Goal: Task Accomplishment & Management: Manage account settings

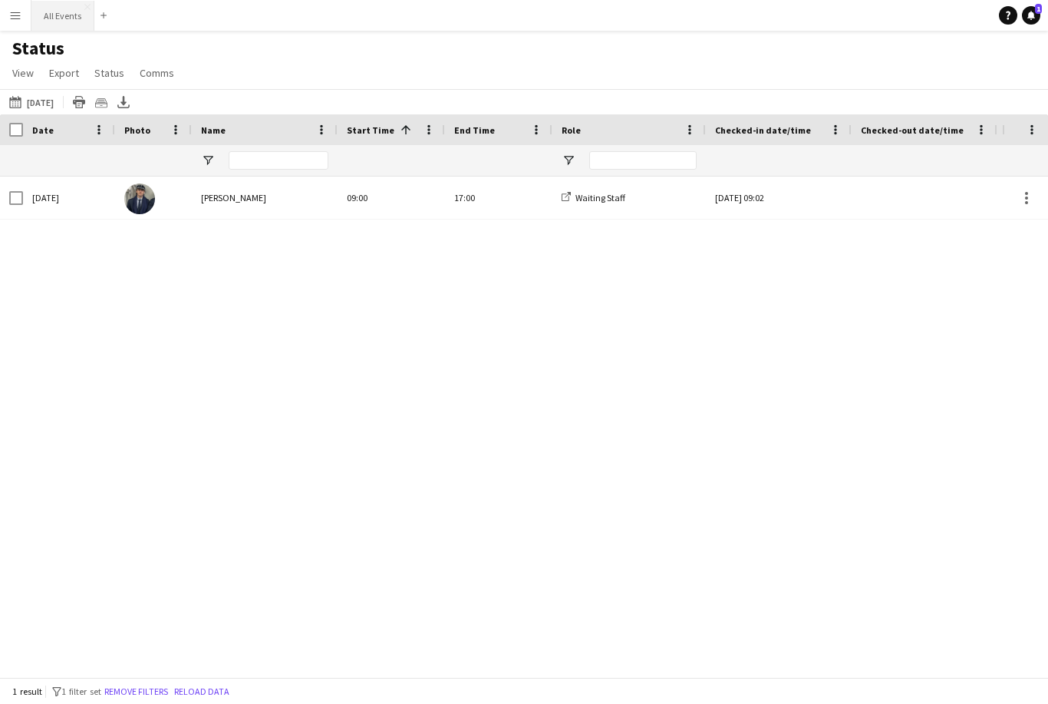
click at [55, 21] on button "All Events Close" at bounding box center [62, 16] width 63 height 30
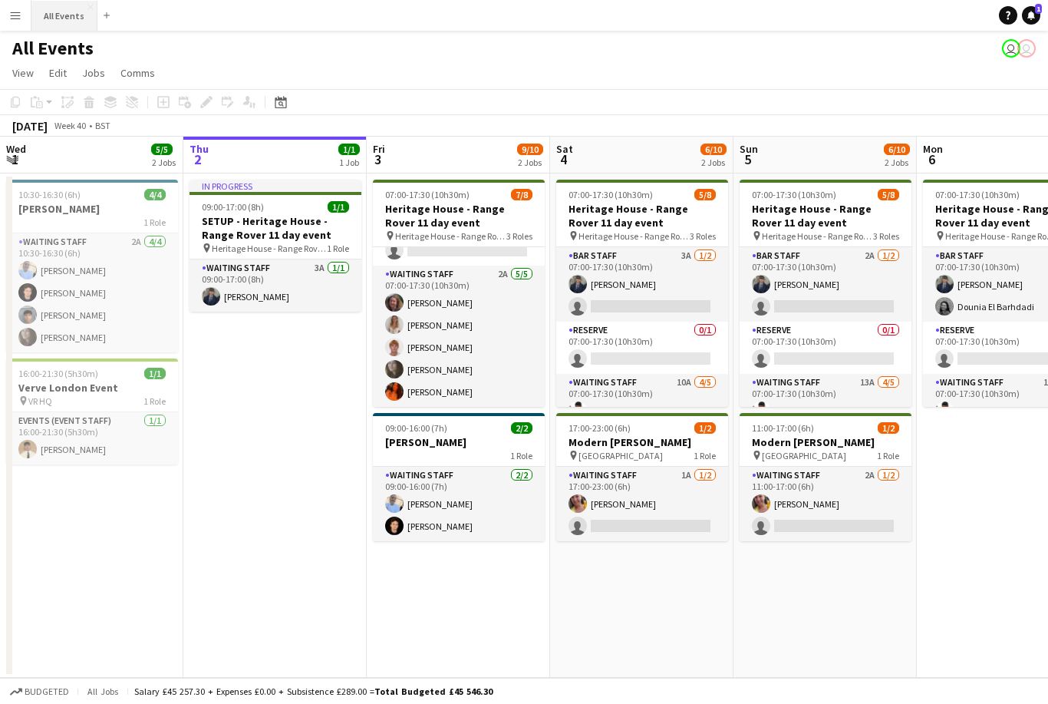
scroll to position [108, 0]
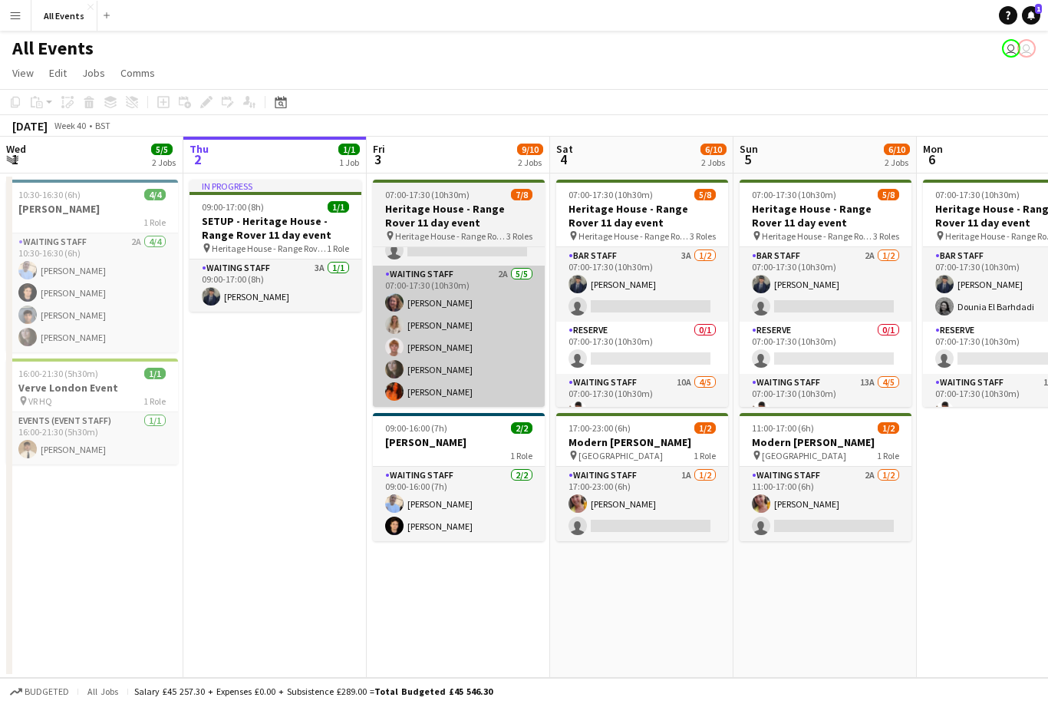
click at [503, 354] on app-card-role "Waiting Staff 2A [DATE] 07:00-17:30 (10h30m) [PERSON_NAME] [PERSON_NAME] [PERSO…" at bounding box center [459, 335] width 172 height 141
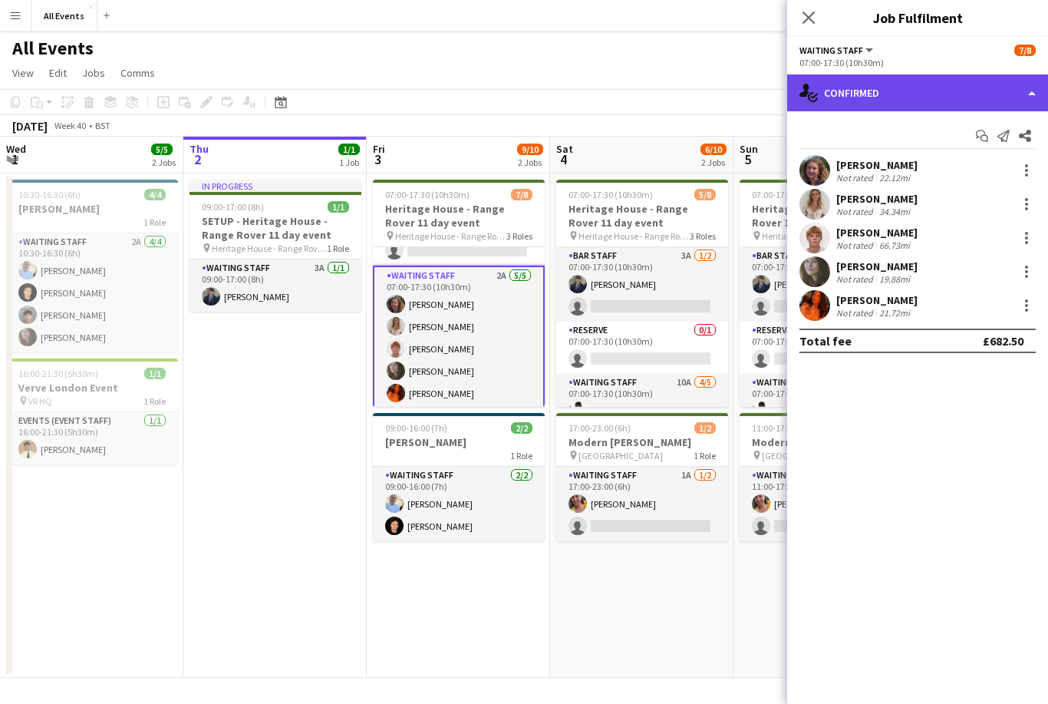
click at [950, 93] on div "single-neutral-actions-check-2 Confirmed" at bounding box center [917, 92] width 261 height 37
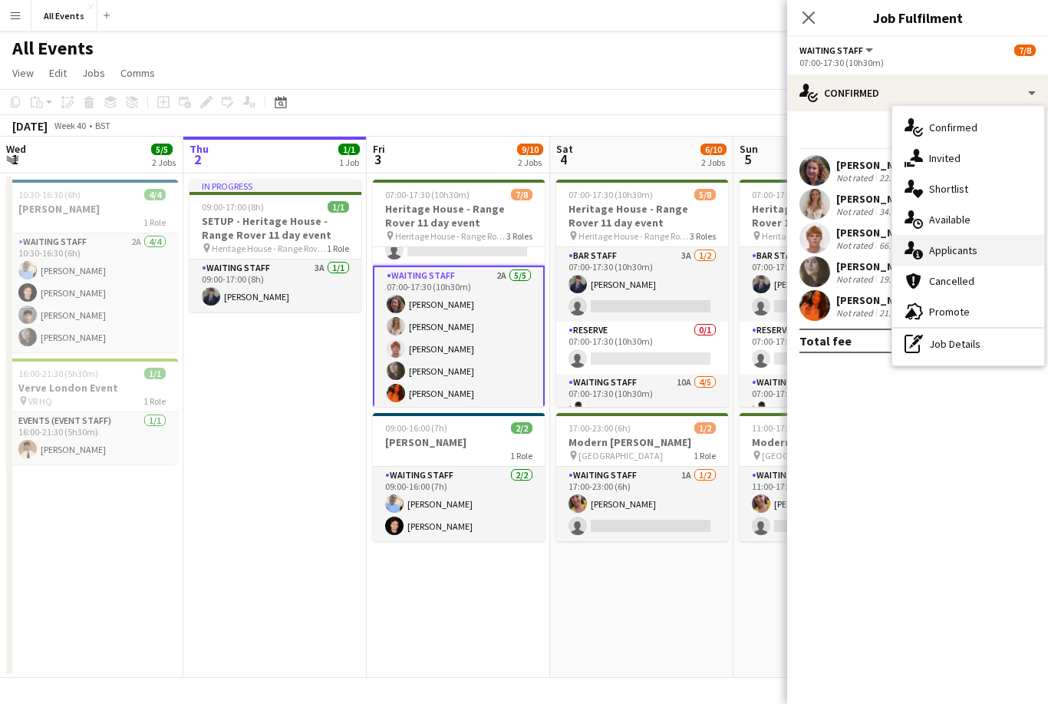
click at [976, 248] on span "Applicants" at bounding box center [953, 250] width 48 height 14
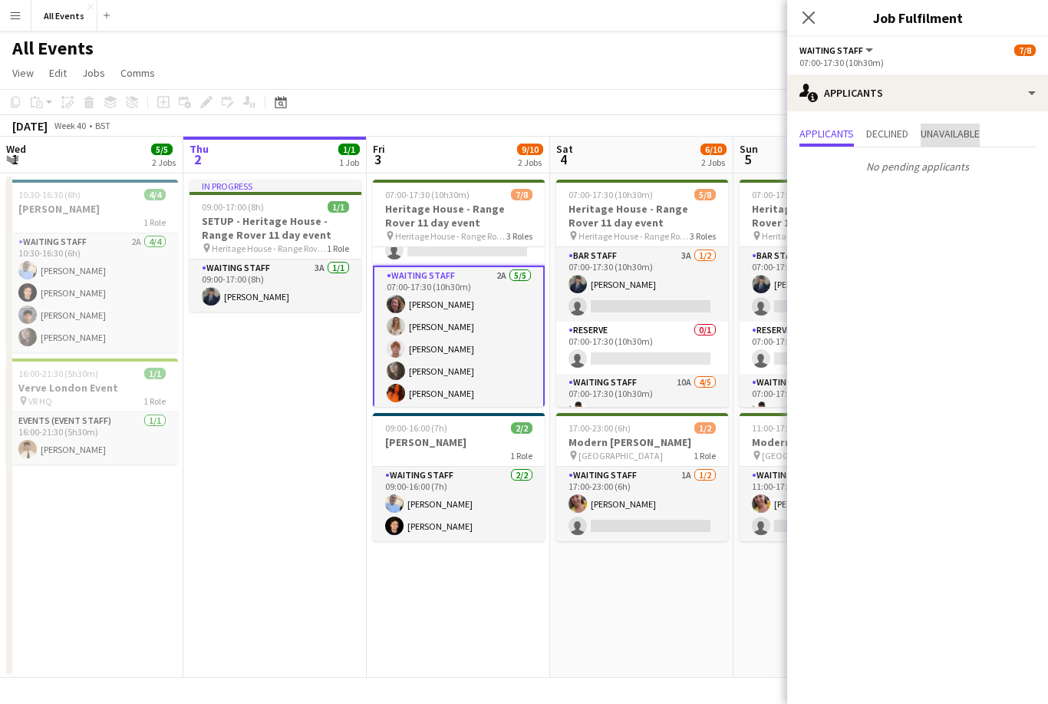
click at [964, 141] on span "Unavailable" at bounding box center [950, 135] width 59 height 23
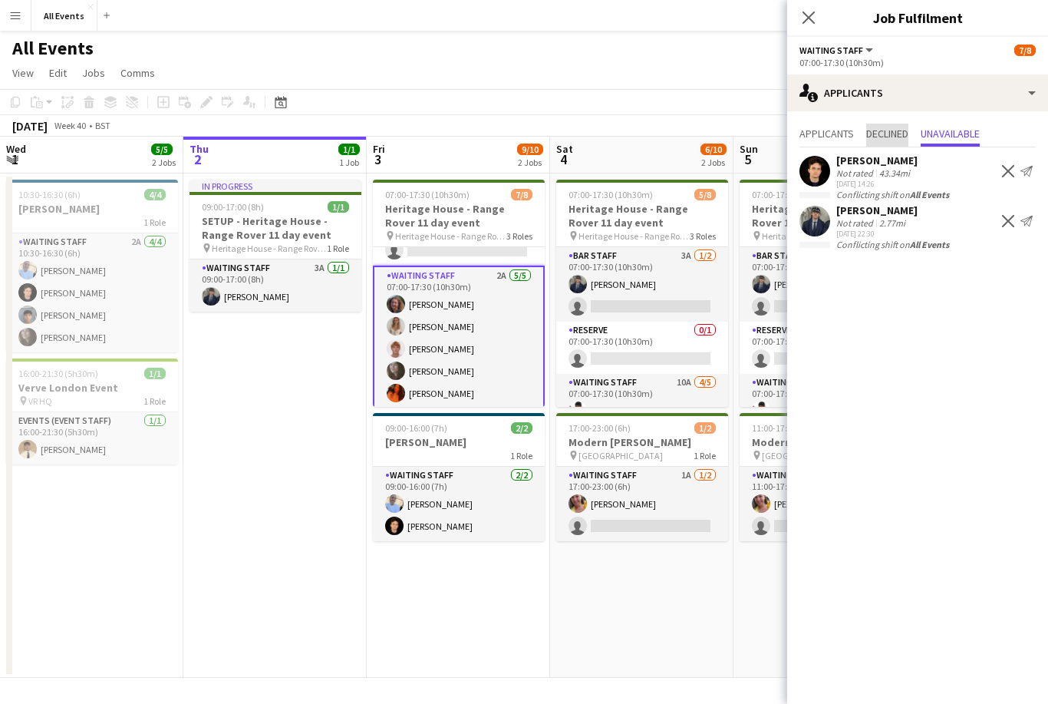
click at [895, 135] on span "Declined" at bounding box center [887, 133] width 42 height 11
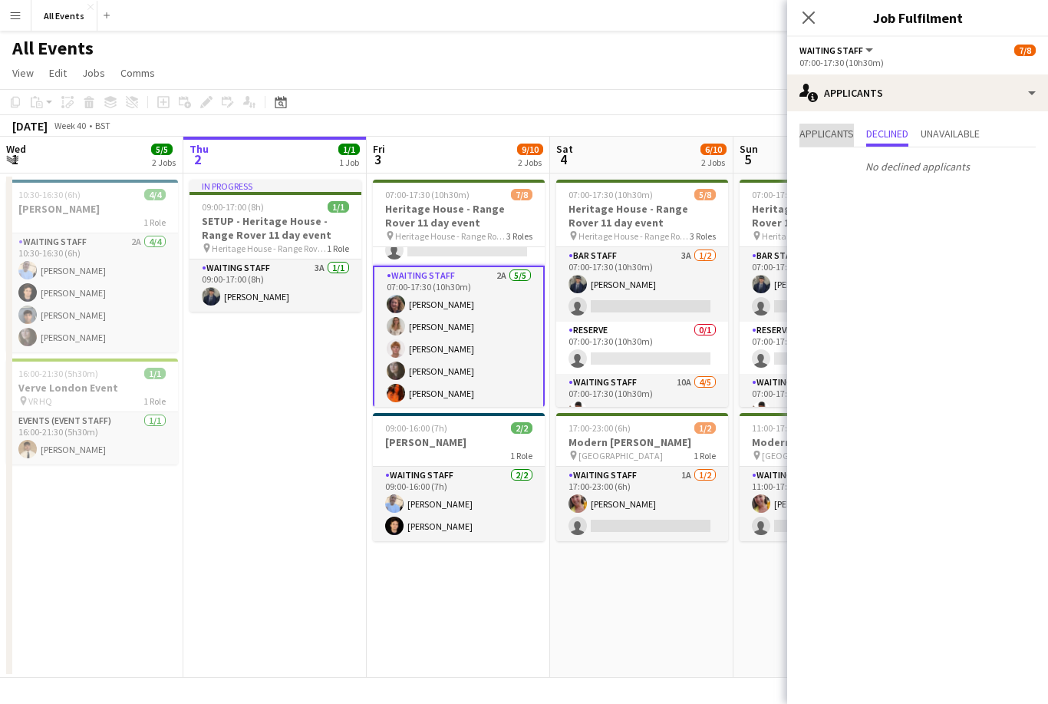
click at [845, 139] on span "Applicants" at bounding box center [827, 133] width 54 height 11
click at [548, 610] on app-date-cell "07:00-17:30 (10h30m) 7/8 Heritage House - Range Rover 11 day event pin Heritage…" at bounding box center [458, 425] width 183 height 504
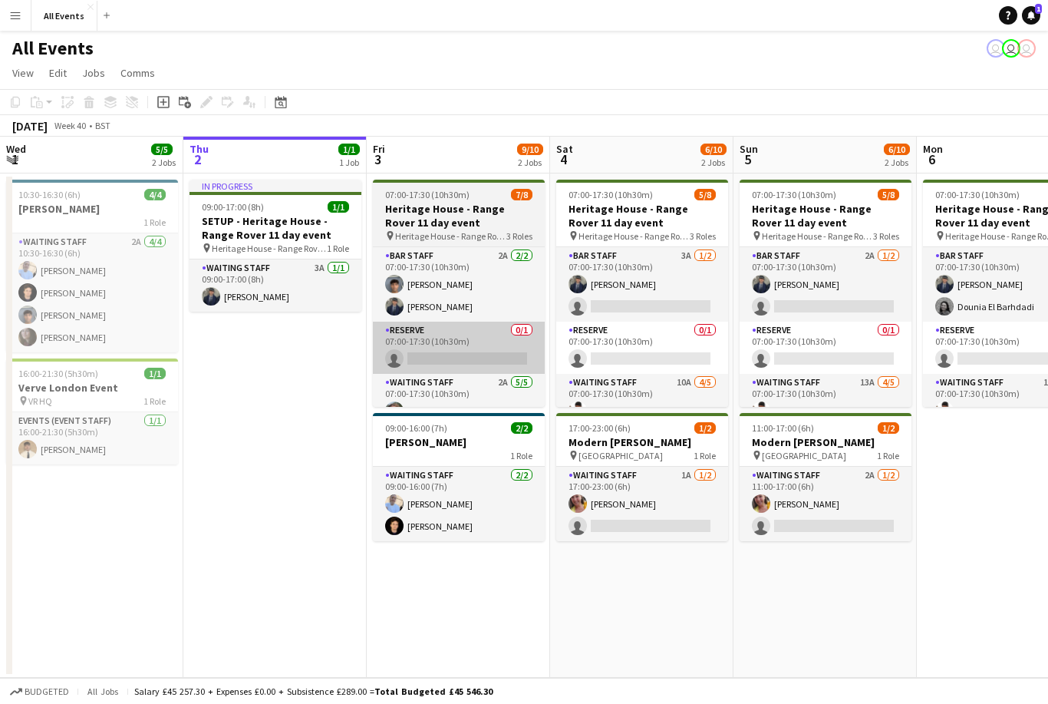
click at [415, 357] on app-card-role "Reserve 0/1 07:00-17:30 (10h30m) single-neutral-actions" at bounding box center [459, 347] width 172 height 52
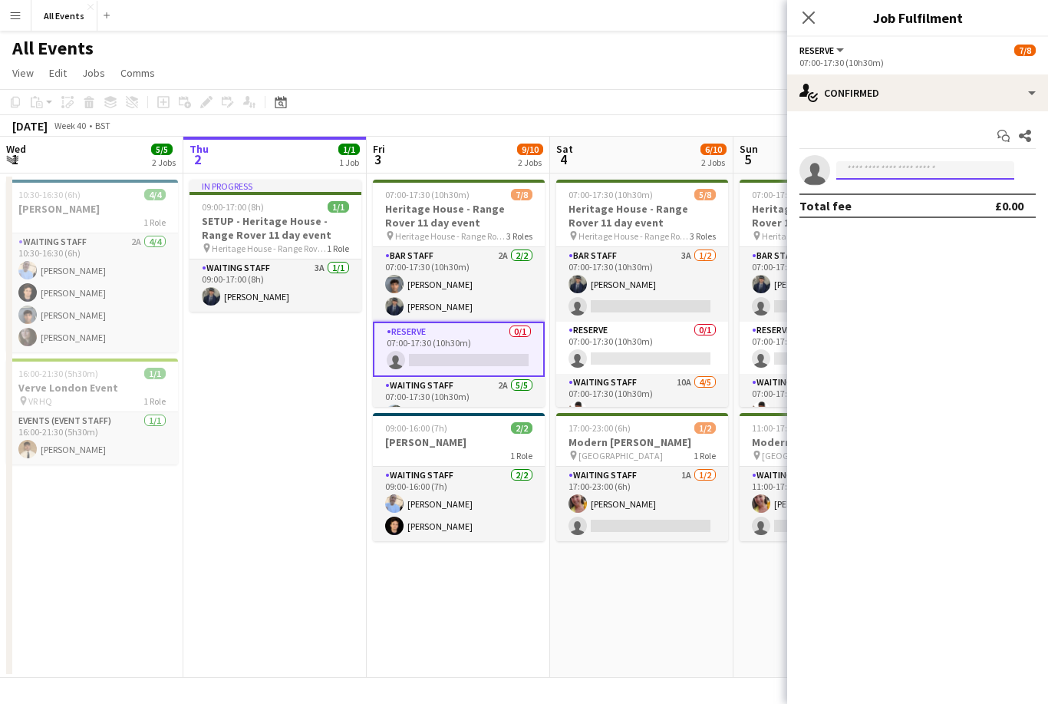
click at [849, 173] on input at bounding box center [925, 170] width 178 height 18
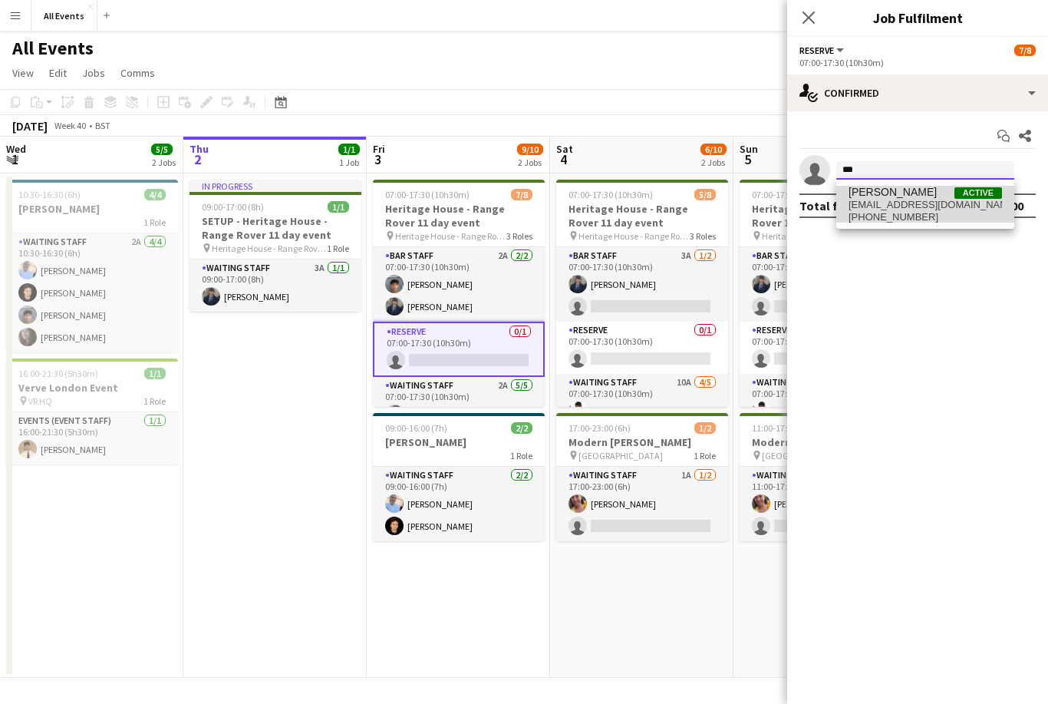
type input "***"
click at [865, 202] on span "[EMAIL_ADDRESS][DOMAIN_NAME]" at bounding box center [925, 205] width 153 height 12
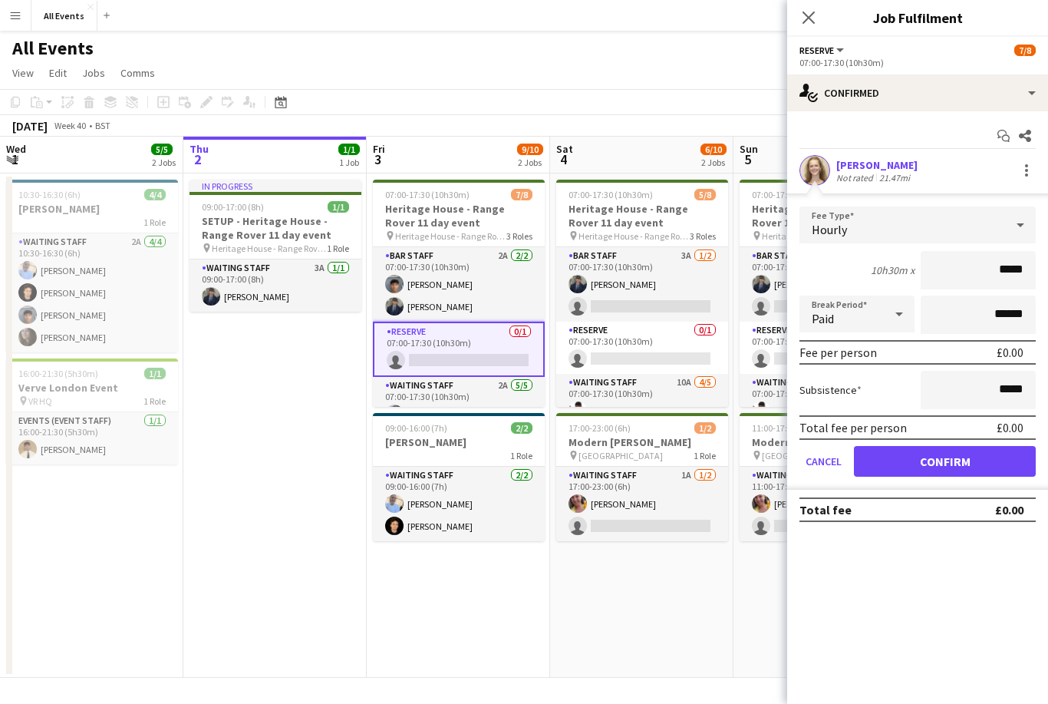
click at [825, 157] on div at bounding box center [815, 170] width 31 height 31
click at [846, 170] on div "[PERSON_NAME]" at bounding box center [876, 165] width 81 height 14
click at [817, 163] on app-user-avatar at bounding box center [815, 170] width 31 height 31
click at [838, 172] on div "Not rated" at bounding box center [856, 178] width 40 height 12
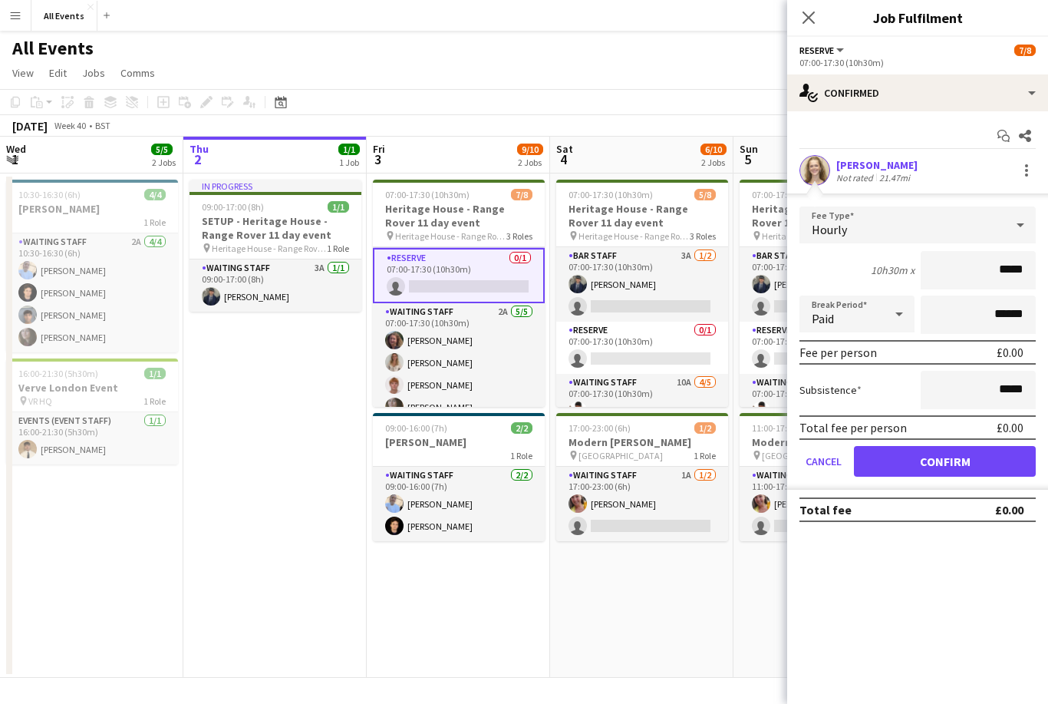
scroll to position [80, 0]
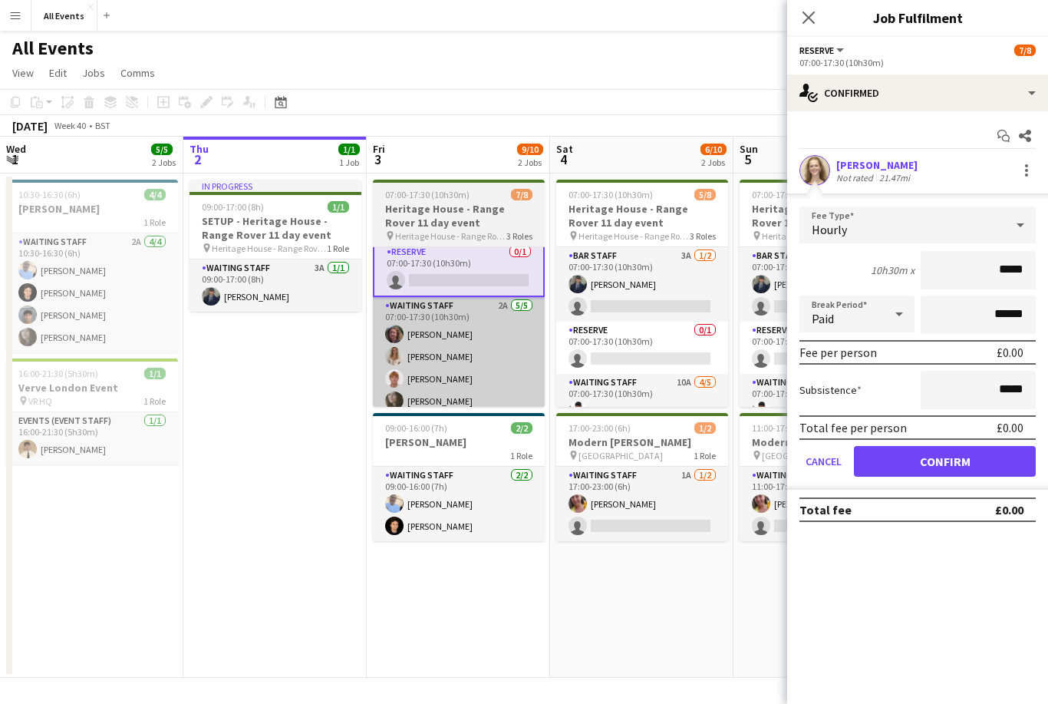
click at [464, 331] on app-card-role "Waiting Staff 2A [DATE] 07:00-17:30 (10h30m) [PERSON_NAME] [PERSON_NAME] [PERSO…" at bounding box center [459, 367] width 172 height 141
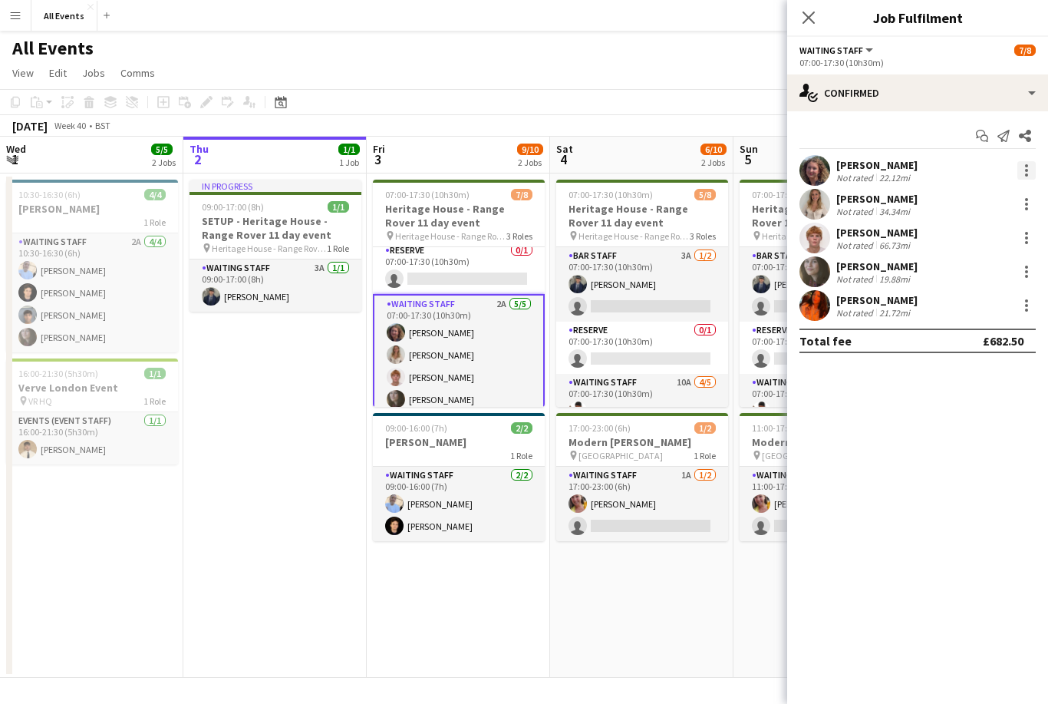
click at [1032, 163] on div at bounding box center [1026, 170] width 18 height 18
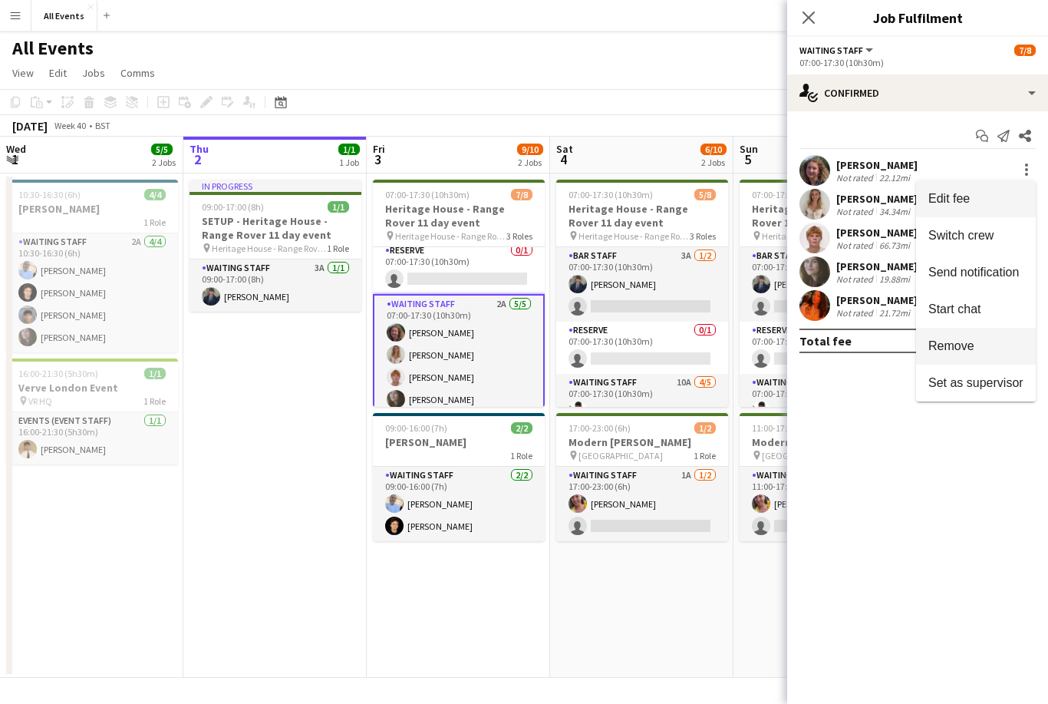
click at [983, 343] on span "Remove" at bounding box center [975, 346] width 95 height 14
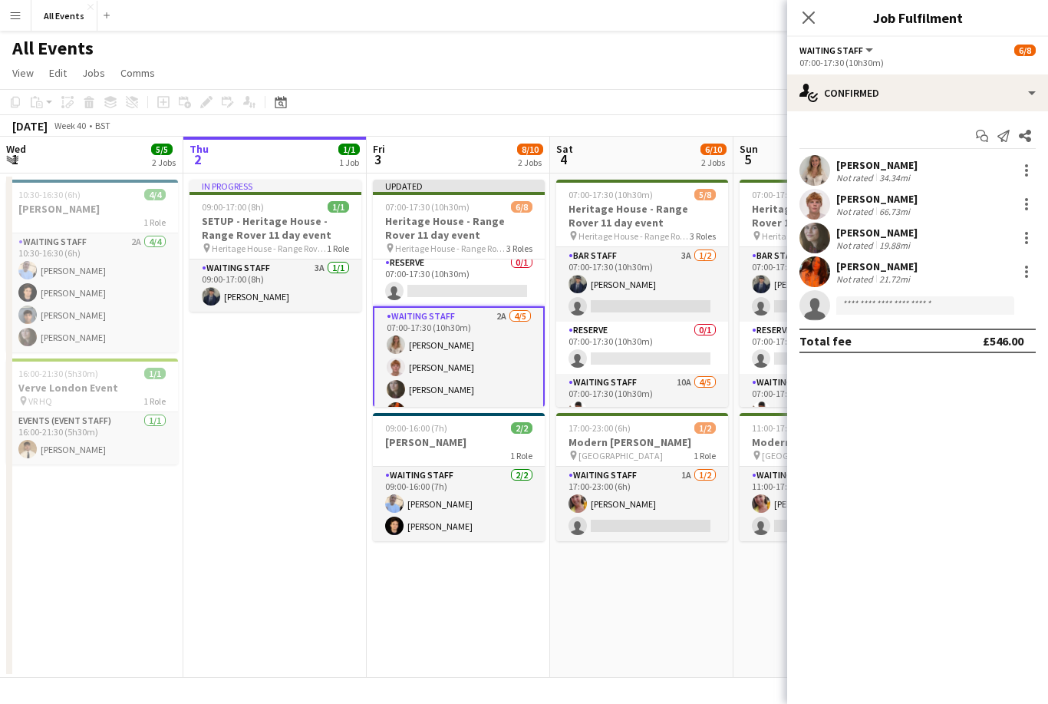
click at [722, 588] on app-date-cell "07:00-17:30 (10h30m) 5/8 Heritage House - Range Rover 11 day event pin Heritage…" at bounding box center [641, 425] width 183 height 504
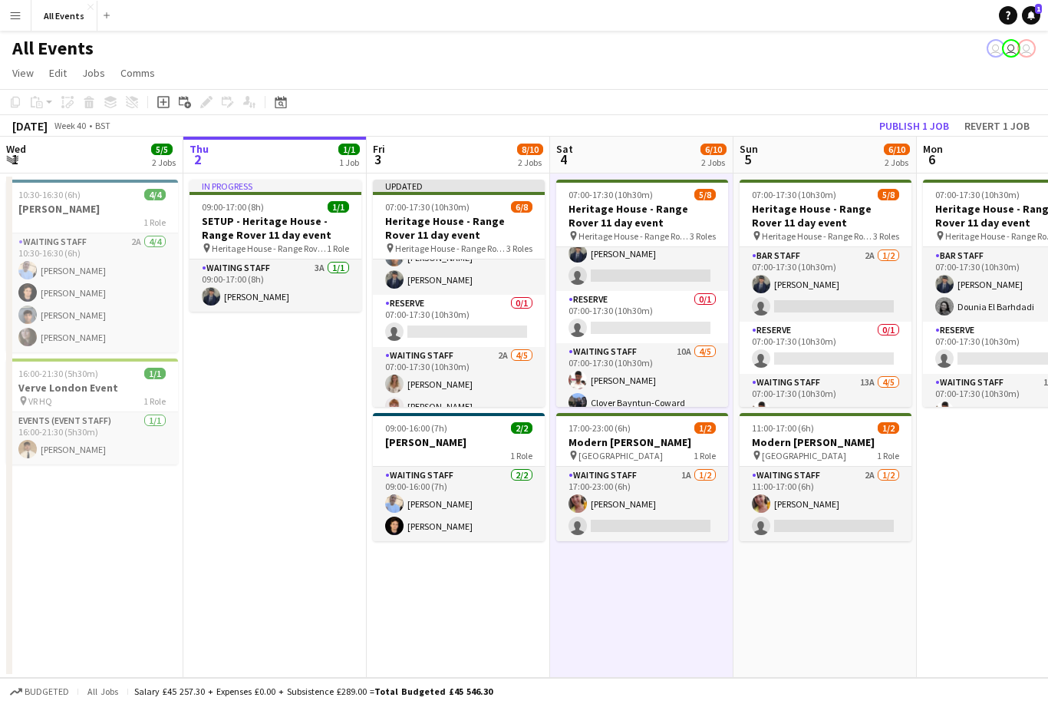
scroll to position [31, 0]
click at [917, 120] on button "Publish 1 job" at bounding box center [914, 126] width 82 height 20
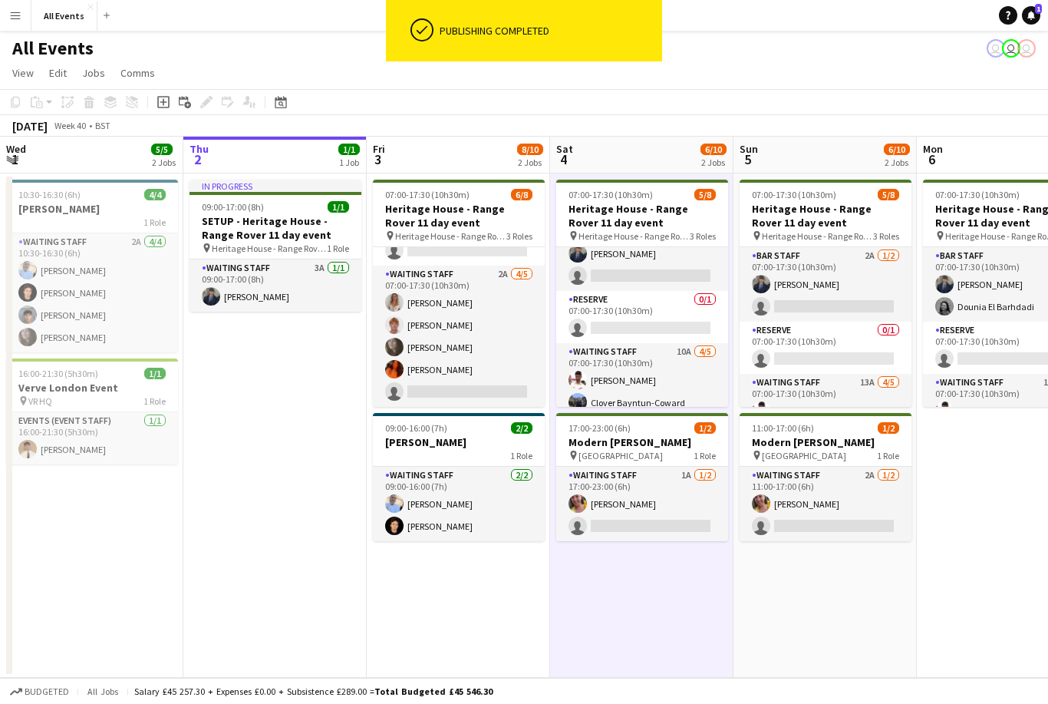
scroll to position [108, 0]
click at [1026, 12] on link "Notifications 1" at bounding box center [1031, 15] width 18 height 18
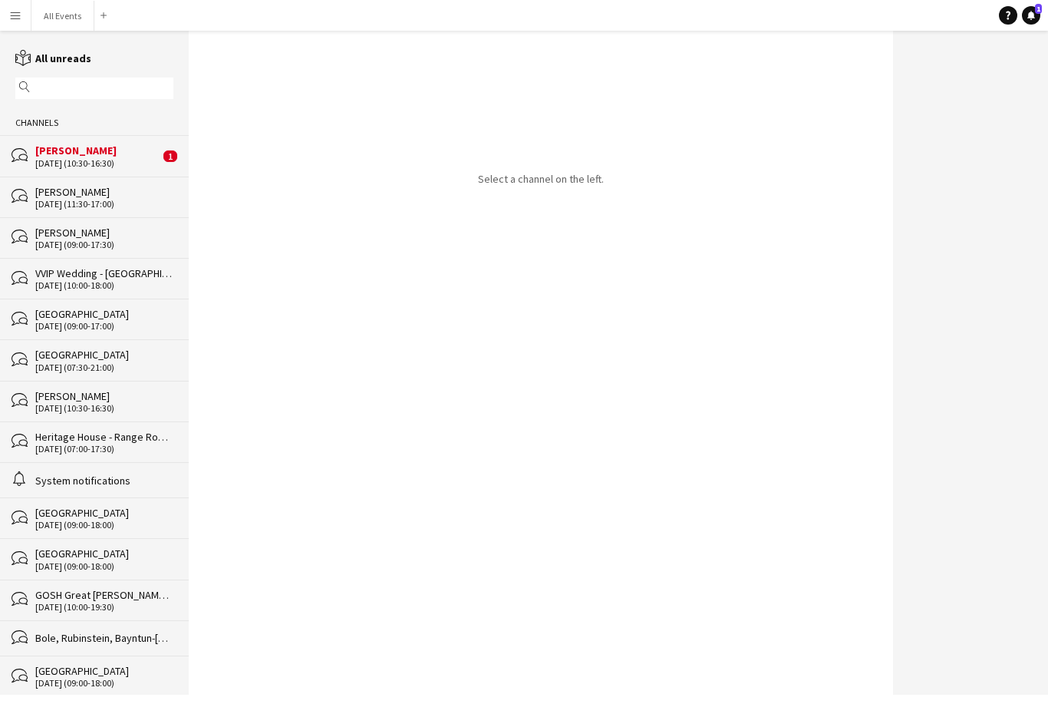
click at [69, 155] on div "[PERSON_NAME]" at bounding box center [97, 150] width 124 height 14
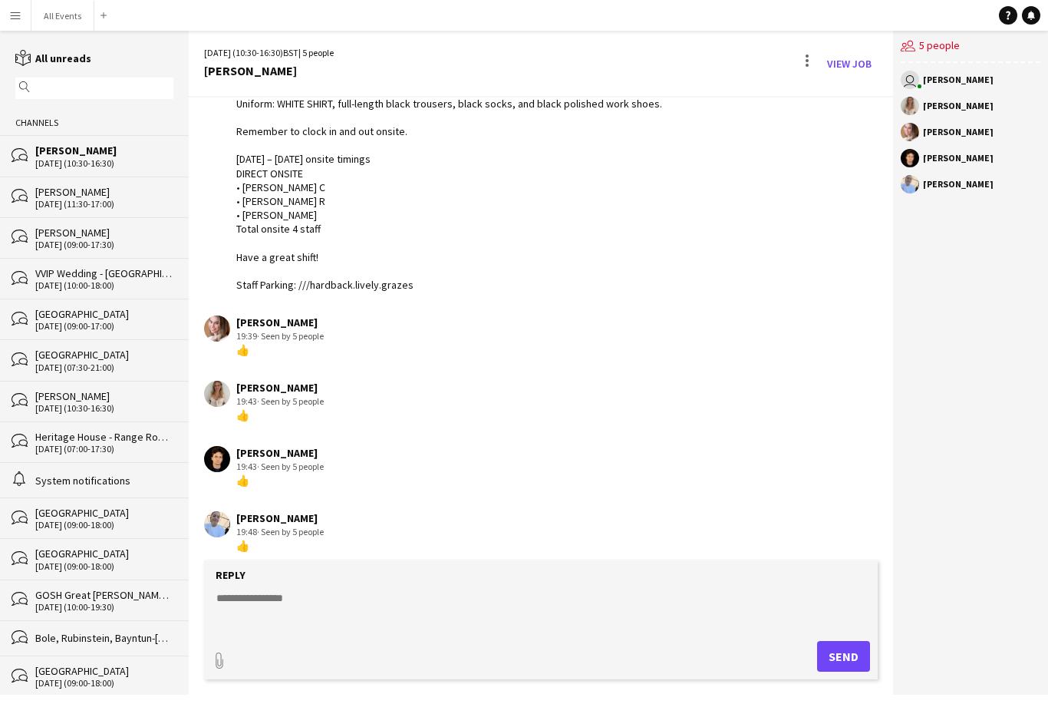
scroll to position [265, 0]
click at [64, 25] on button "All Events Close" at bounding box center [62, 16] width 63 height 30
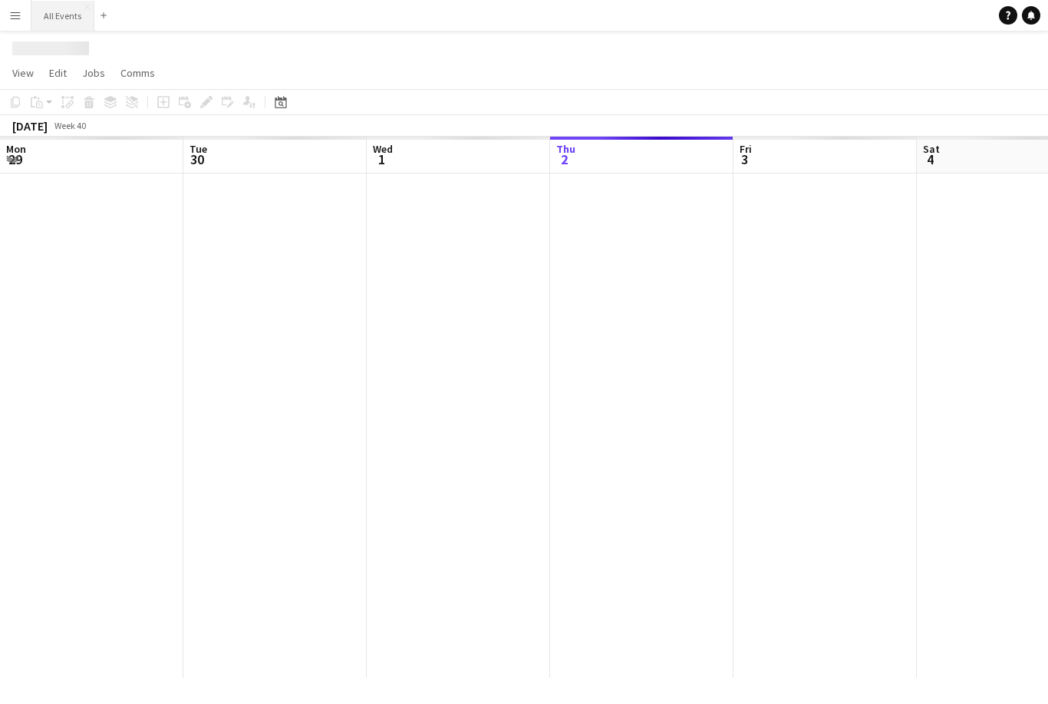
scroll to position [0, 367]
